Goal: Task Accomplishment & Management: Use online tool/utility

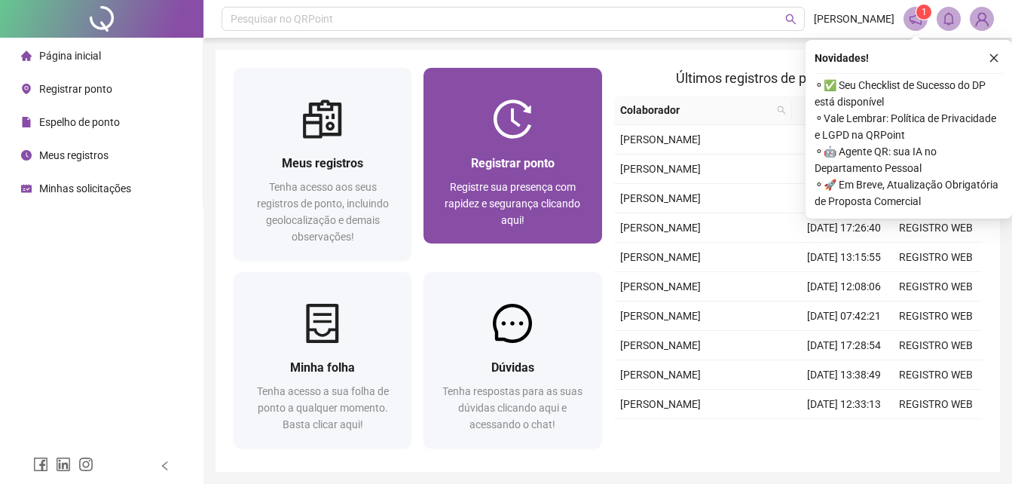
click at [509, 122] on img at bounding box center [512, 118] width 39 height 39
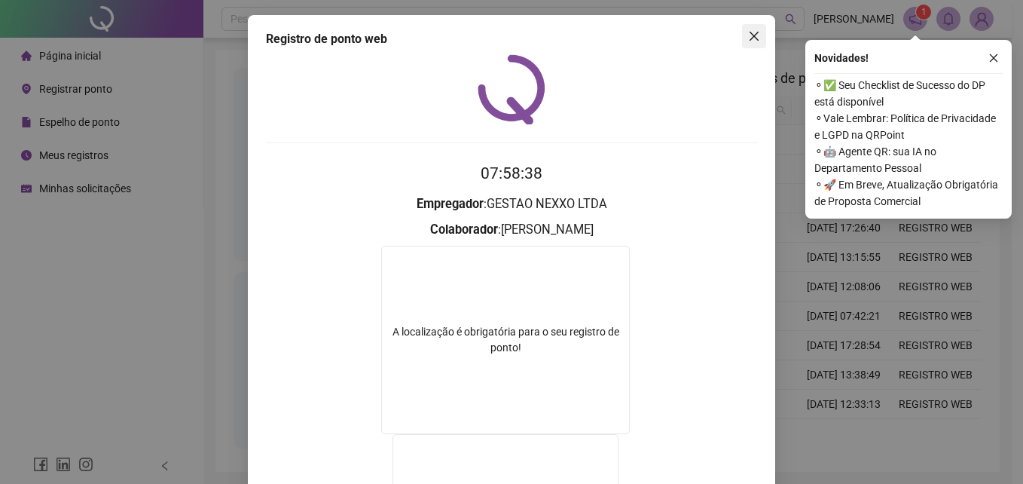
click at [749, 37] on icon "close" at bounding box center [753, 36] width 9 height 9
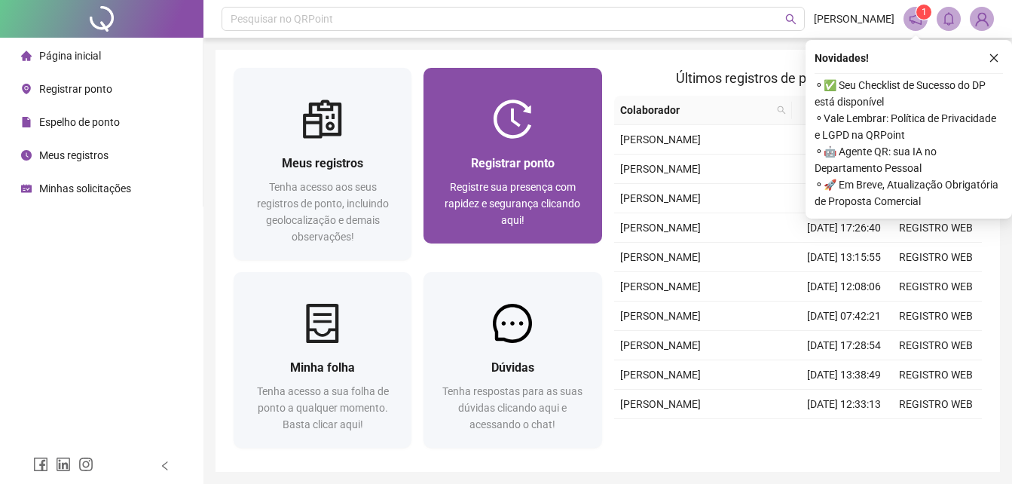
click at [533, 131] on div at bounding box center [512, 118] width 178 height 39
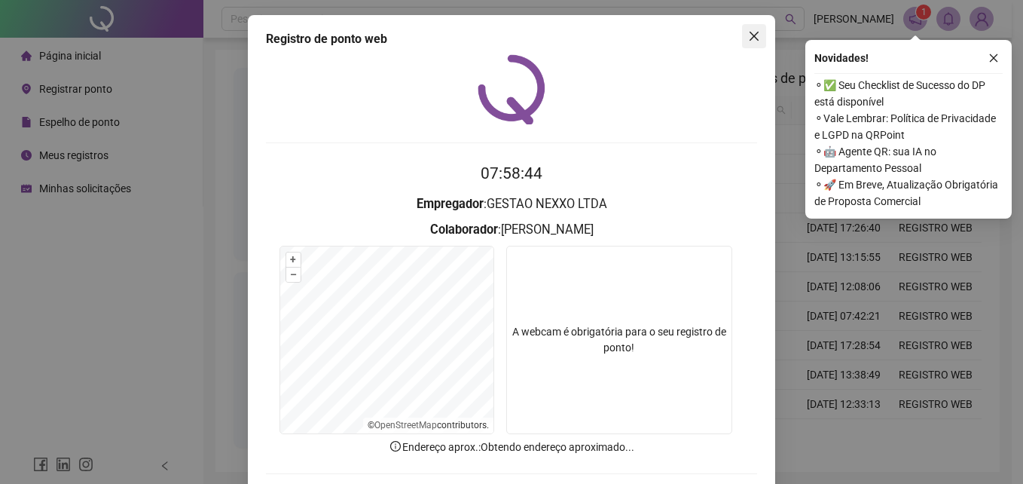
click at [751, 34] on icon "close" at bounding box center [753, 36] width 9 height 9
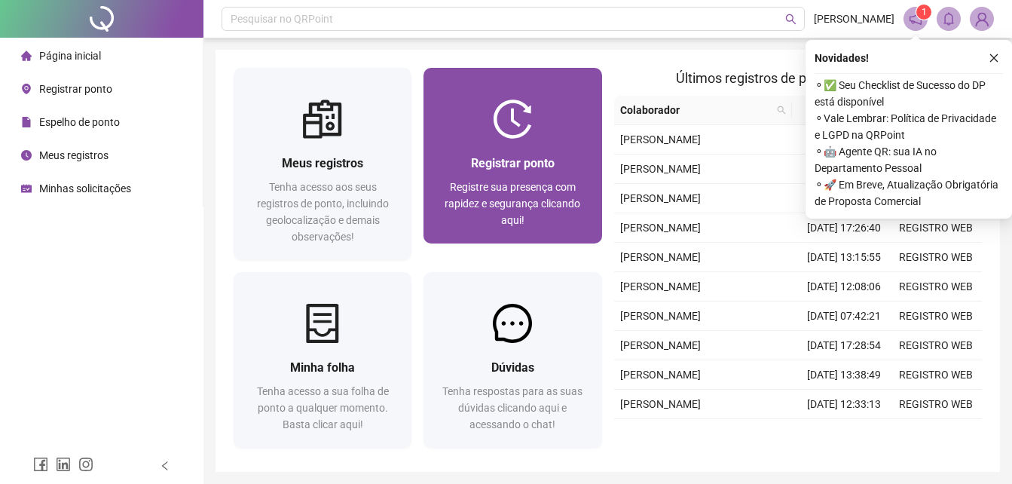
click at [521, 129] on img at bounding box center [512, 118] width 39 height 39
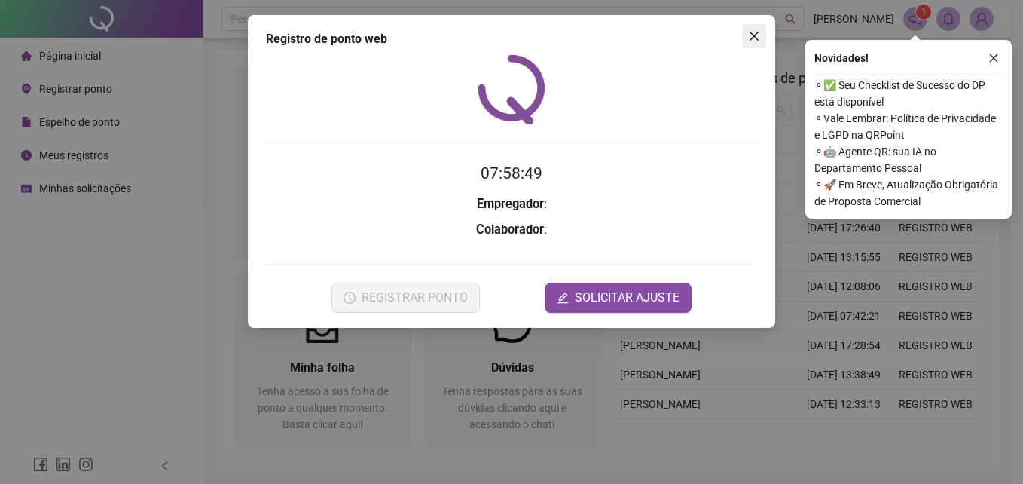
click at [753, 34] on icon "close" at bounding box center [754, 36] width 12 height 12
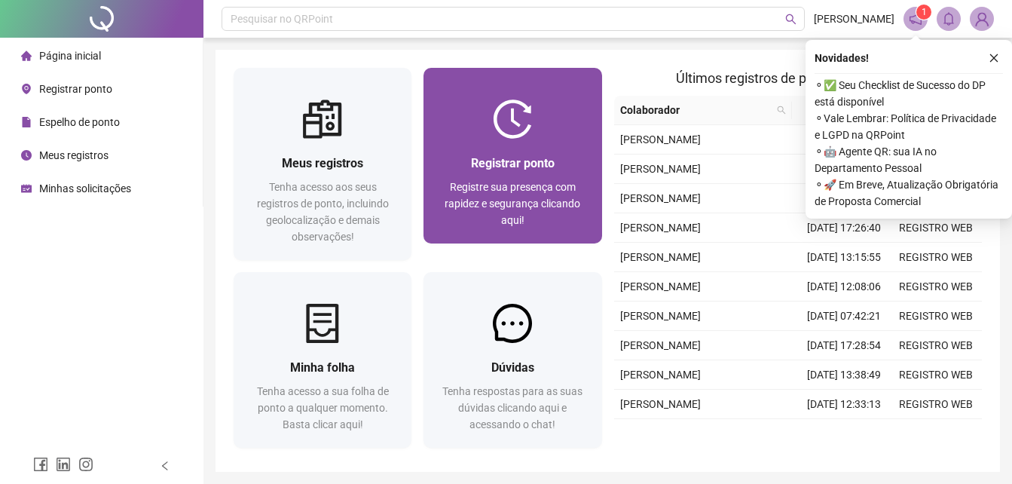
click at [541, 116] on div at bounding box center [512, 118] width 178 height 39
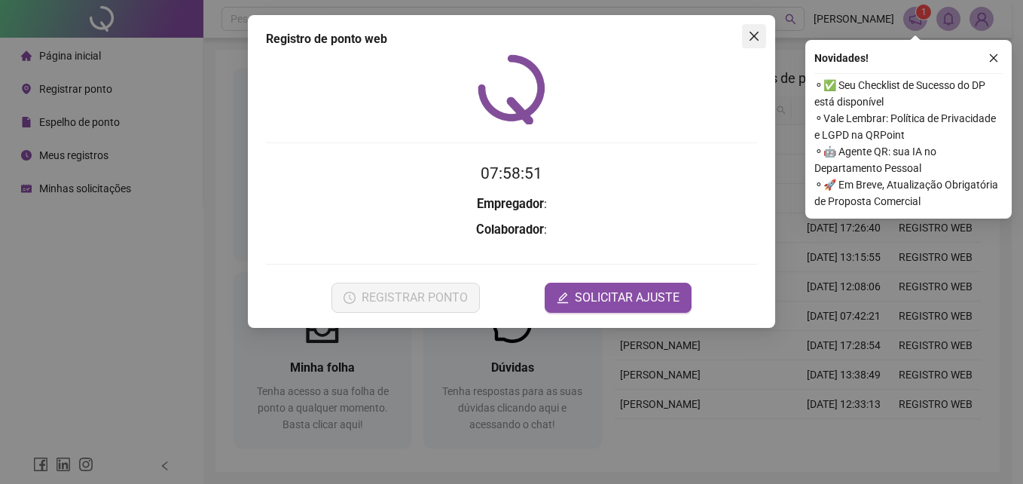
click at [755, 38] on icon "close" at bounding box center [753, 36] width 9 height 9
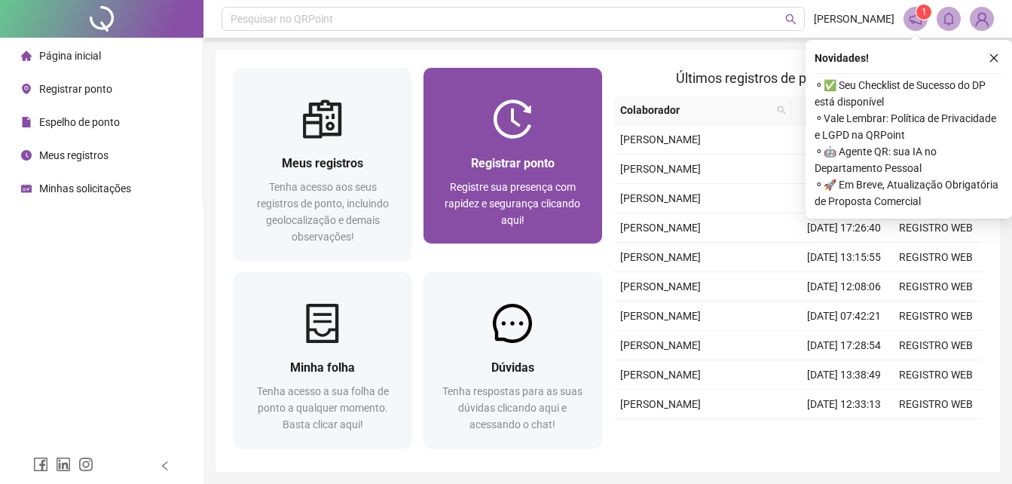
click at [529, 146] on div "Registrar ponto Registre sua presença com rapidez e segurança clicando aqui!" at bounding box center [512, 191] width 178 height 105
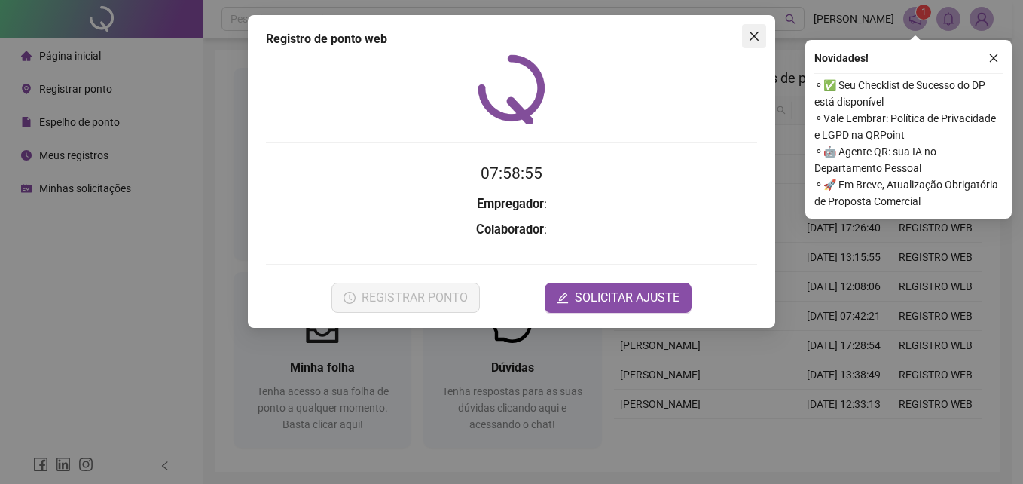
click at [755, 38] on icon "close" at bounding box center [753, 36] width 9 height 9
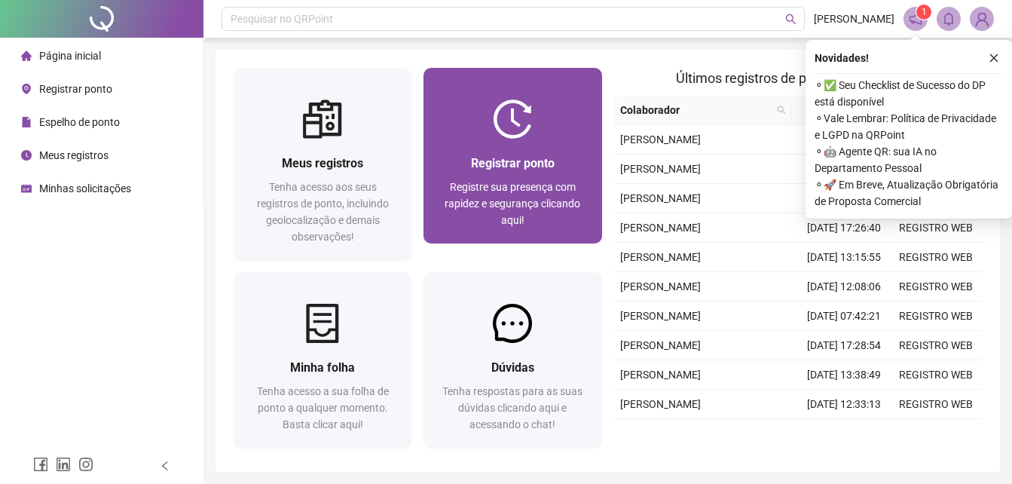
click at [541, 159] on span "Registrar ponto" at bounding box center [513, 163] width 84 height 14
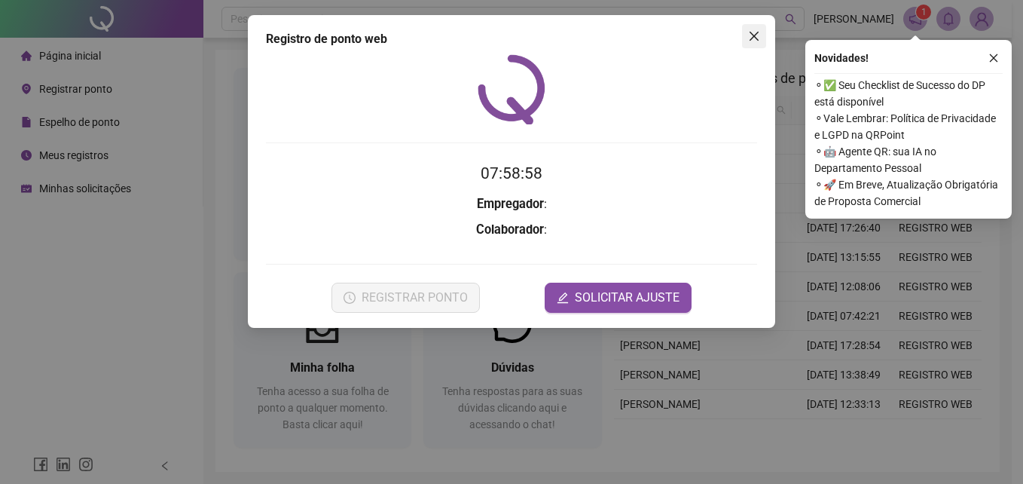
click at [755, 38] on icon "close" at bounding box center [754, 36] width 12 height 12
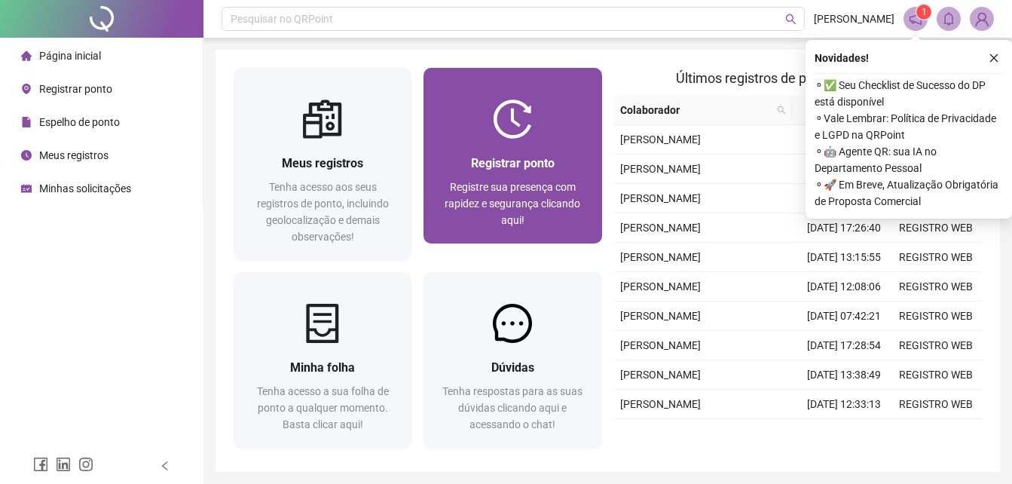
click at [485, 117] on div at bounding box center [512, 118] width 178 height 39
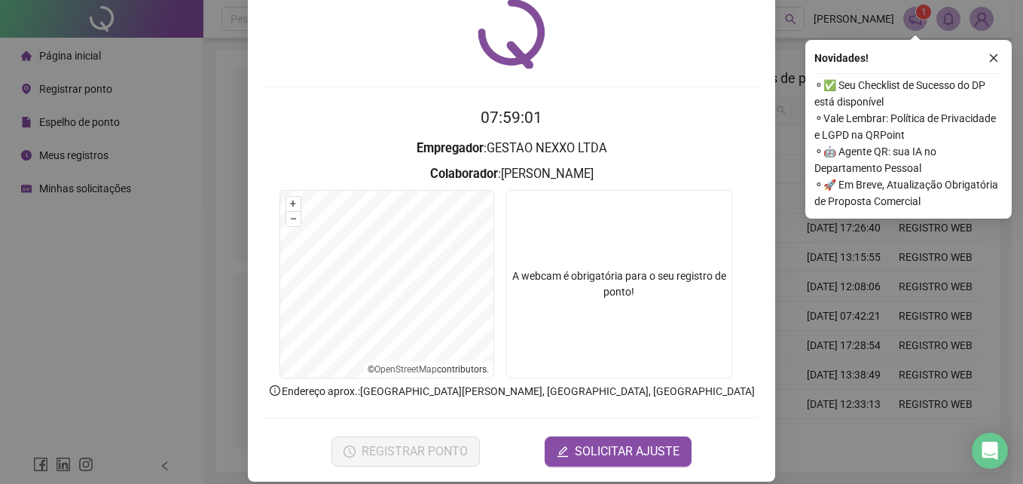
scroll to position [72, 0]
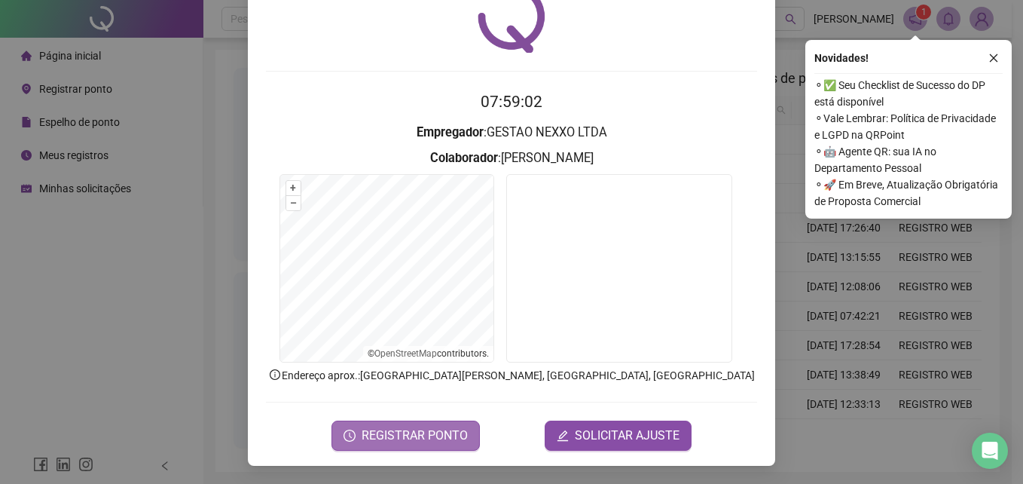
click at [387, 430] on span "REGISTRAR PONTO" at bounding box center [415, 435] width 106 height 18
